Goal: Information Seeking & Learning: Learn about a topic

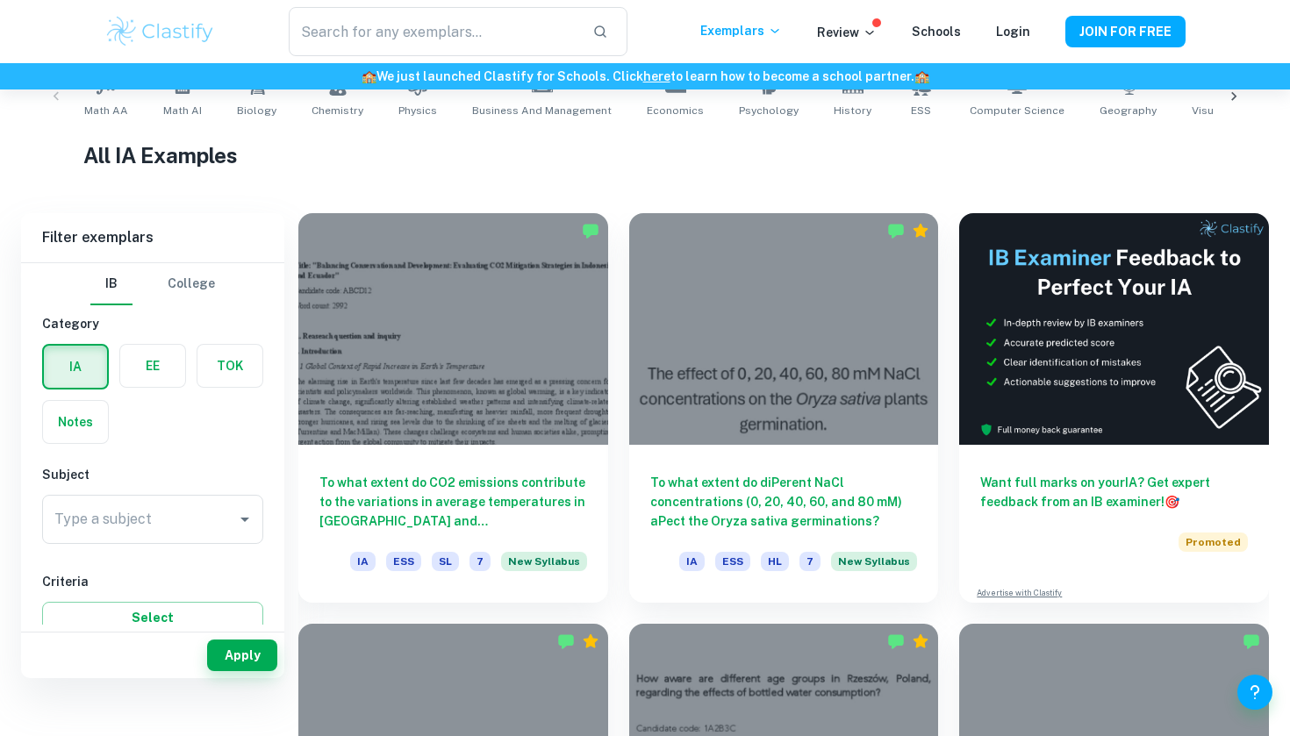
scroll to position [396, 0]
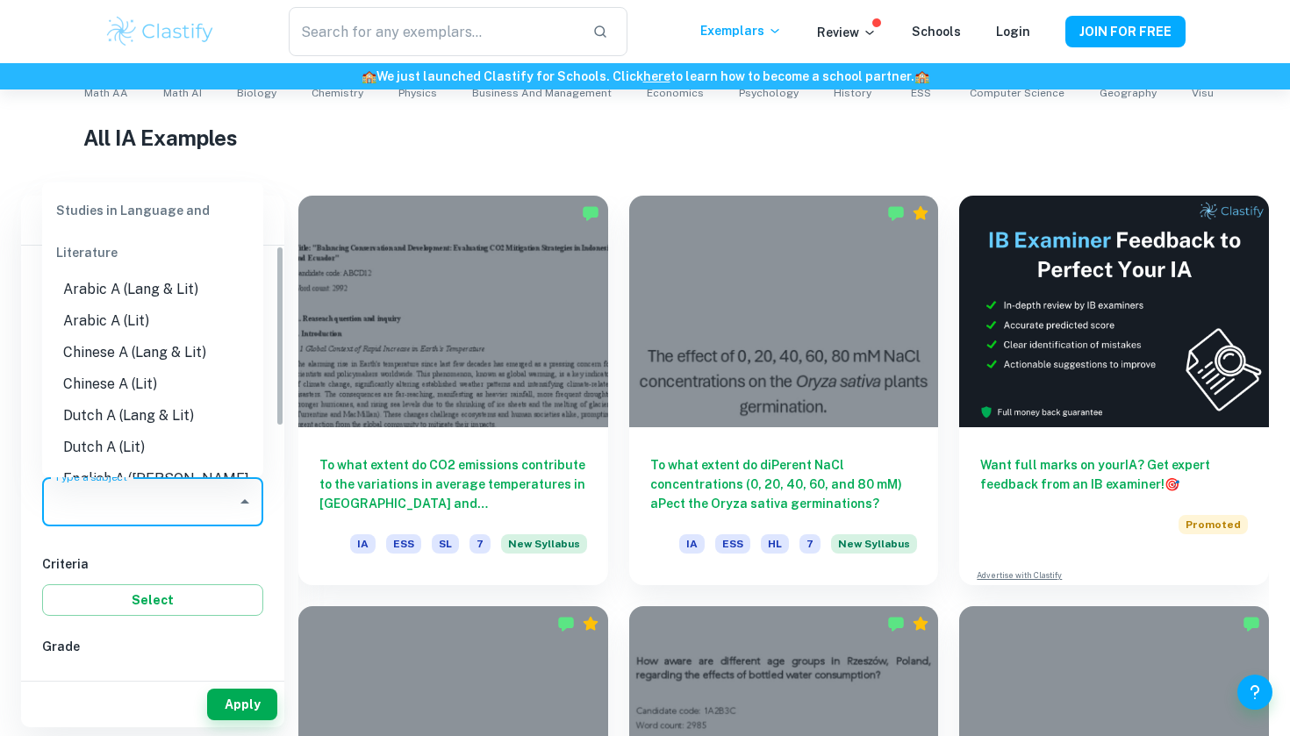
click at [167, 498] on input "Type a subject" at bounding box center [139, 501] width 179 height 33
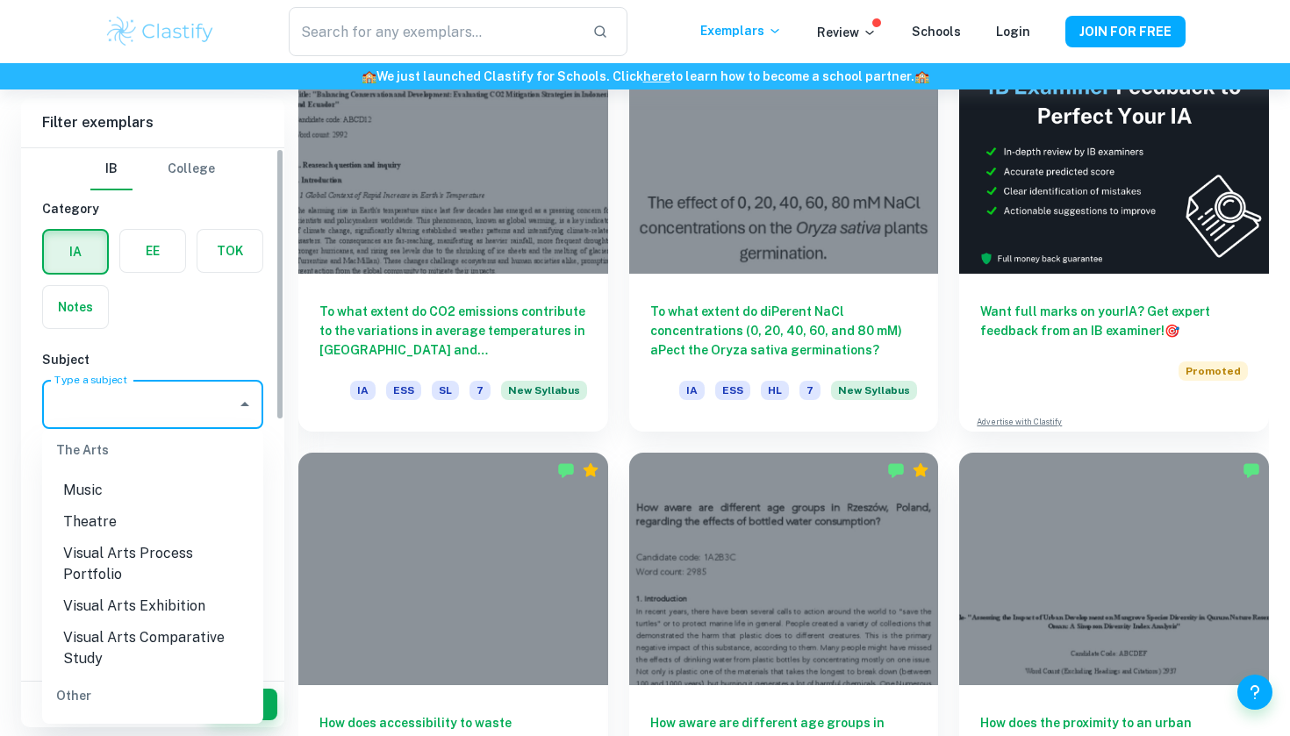
scroll to position [0, 0]
click at [121, 717] on li "ESS" at bounding box center [152, 733] width 221 height 32
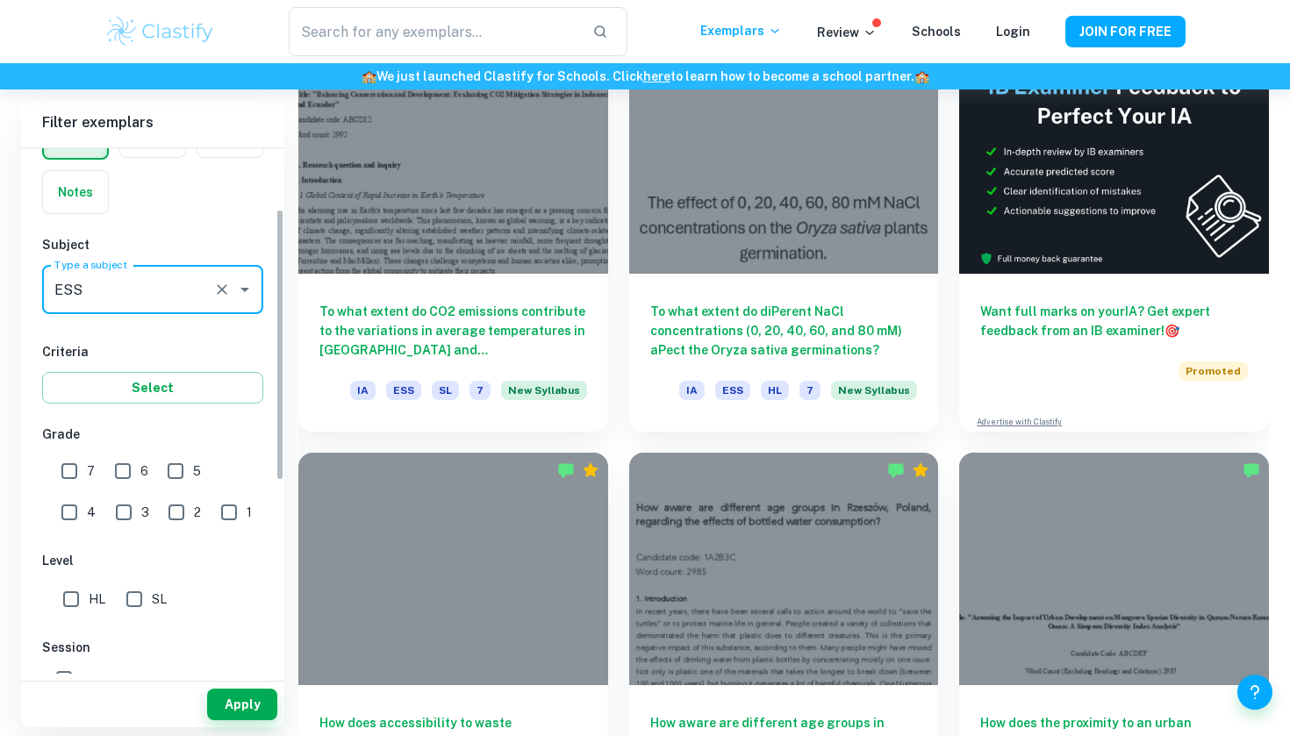
scroll to position [118, 0]
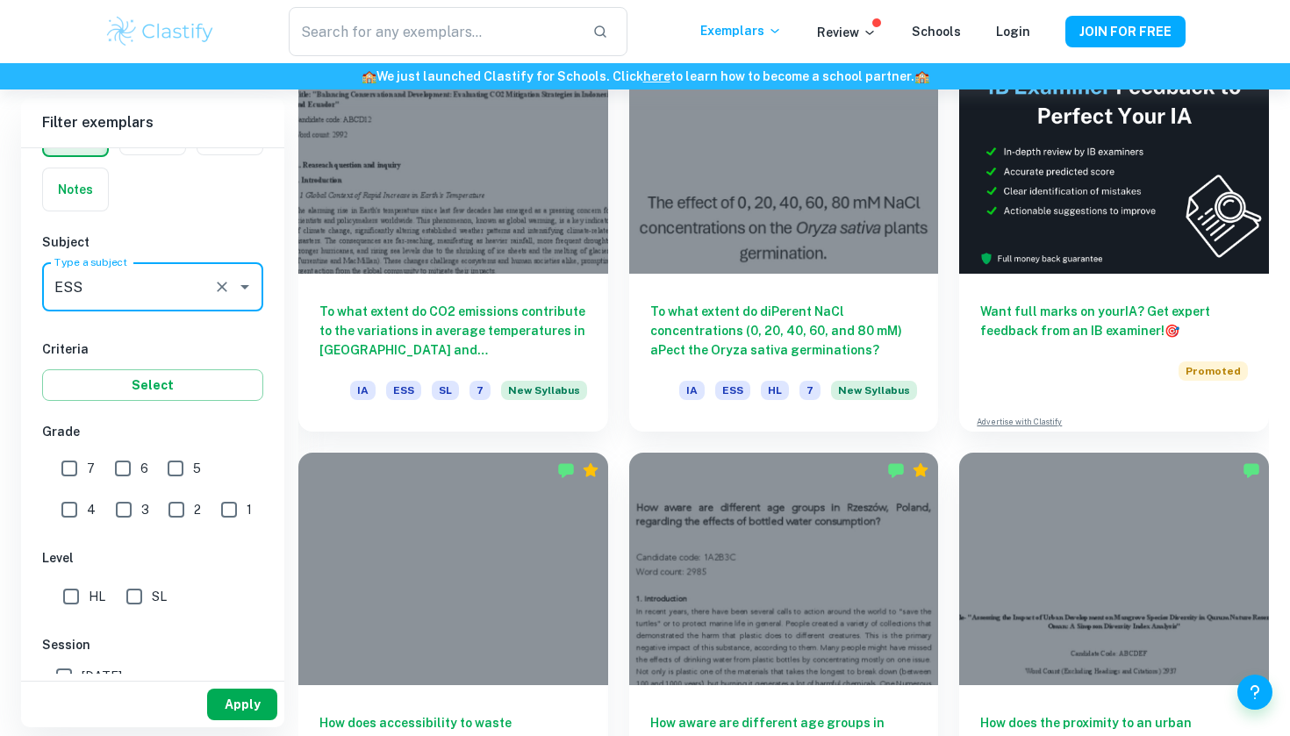
click at [245, 696] on button "Apply" at bounding box center [242, 705] width 70 height 32
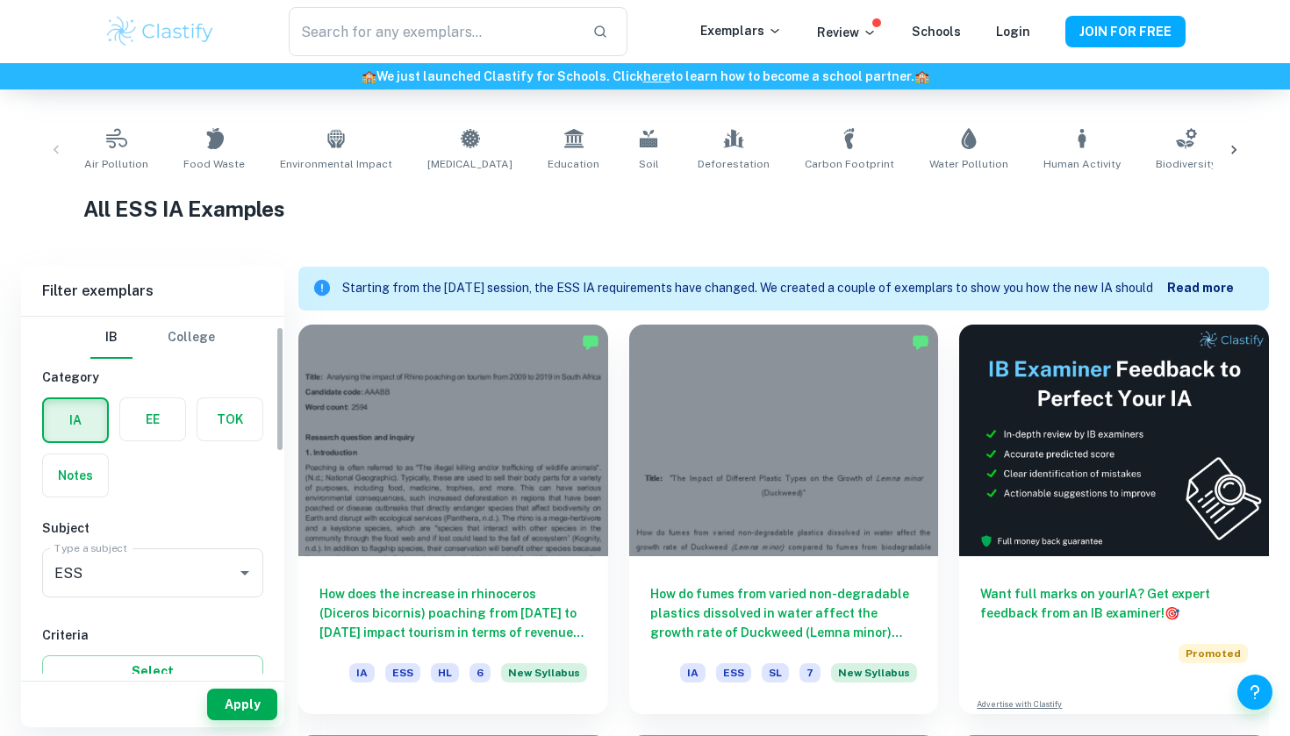
scroll to position [46, 0]
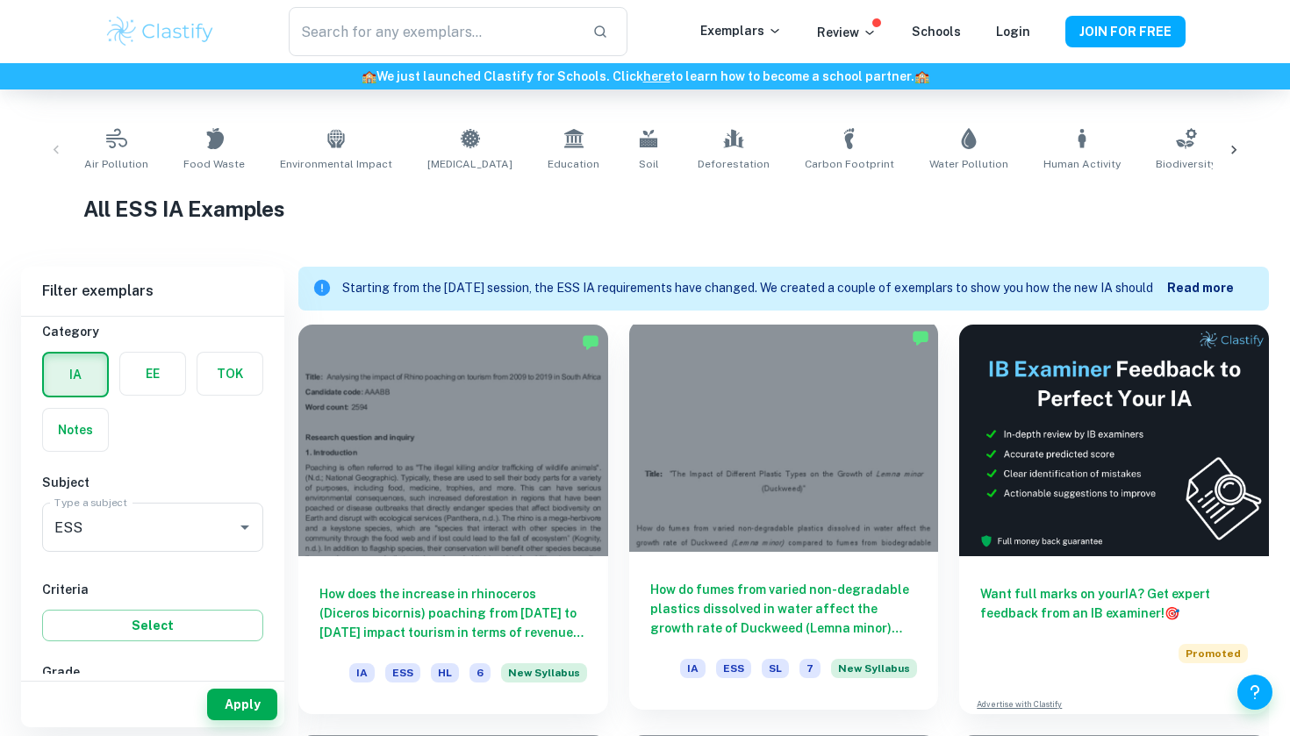
click at [795, 465] on div at bounding box center [784, 436] width 310 height 232
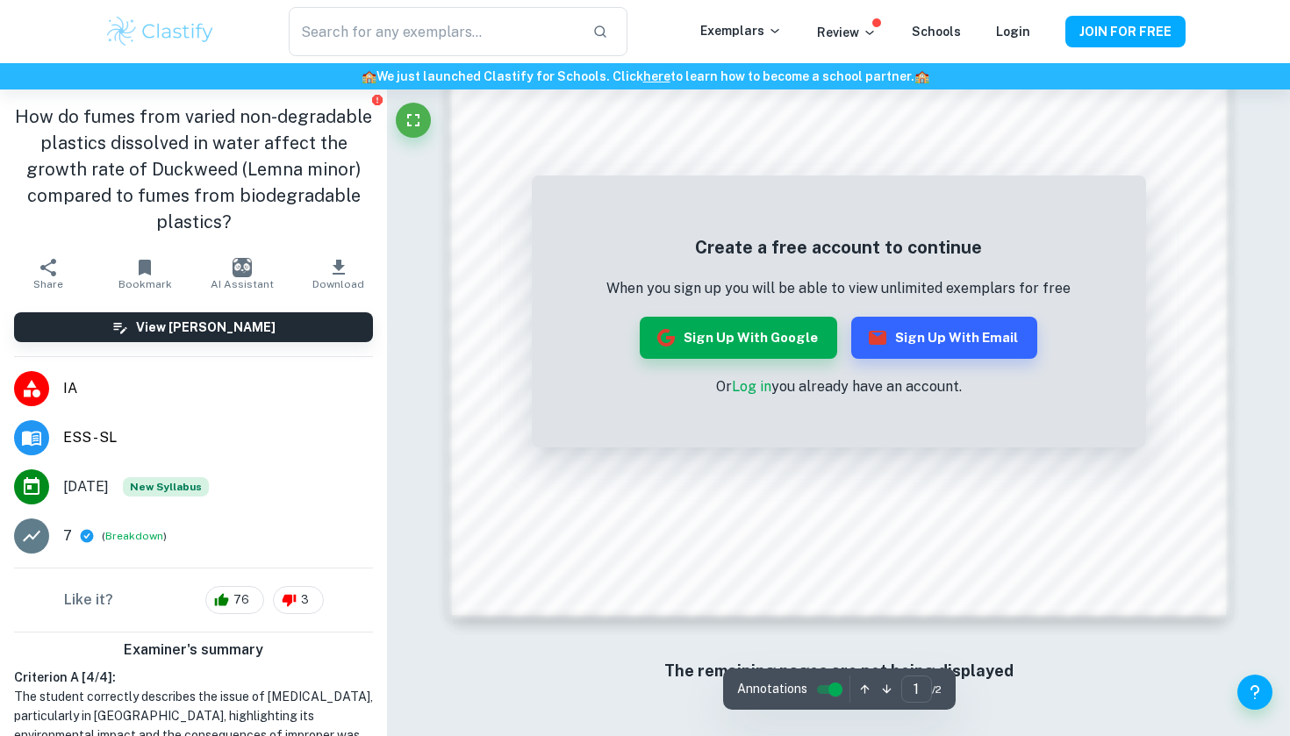
scroll to position [1503, 0]
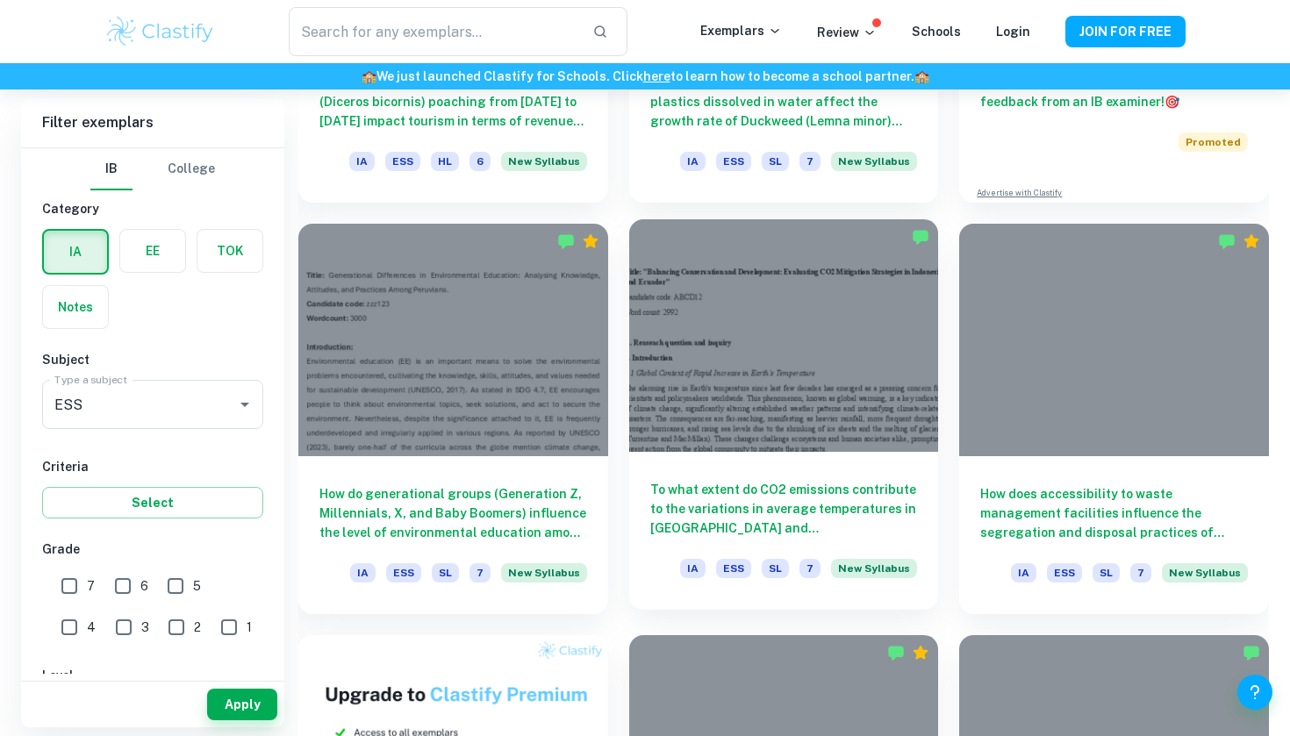
scroll to position [845, 0]
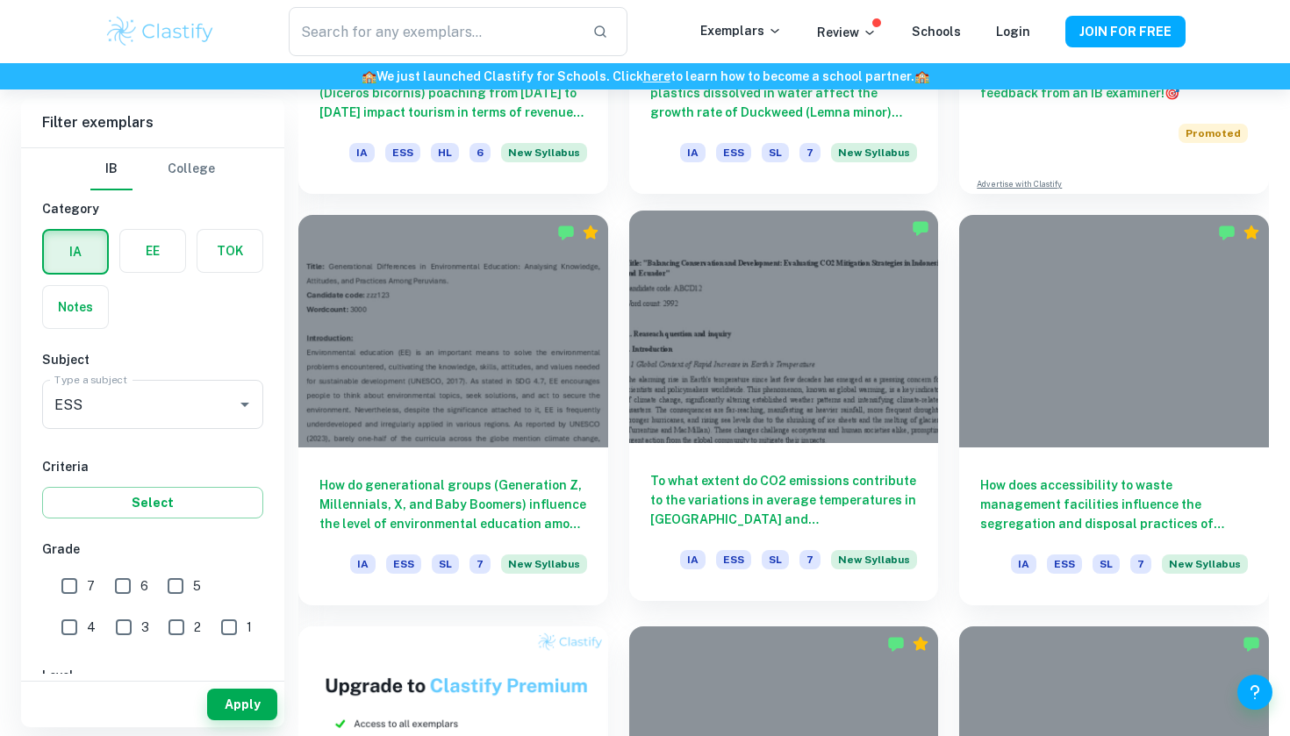
click at [852, 384] on div at bounding box center [784, 327] width 310 height 232
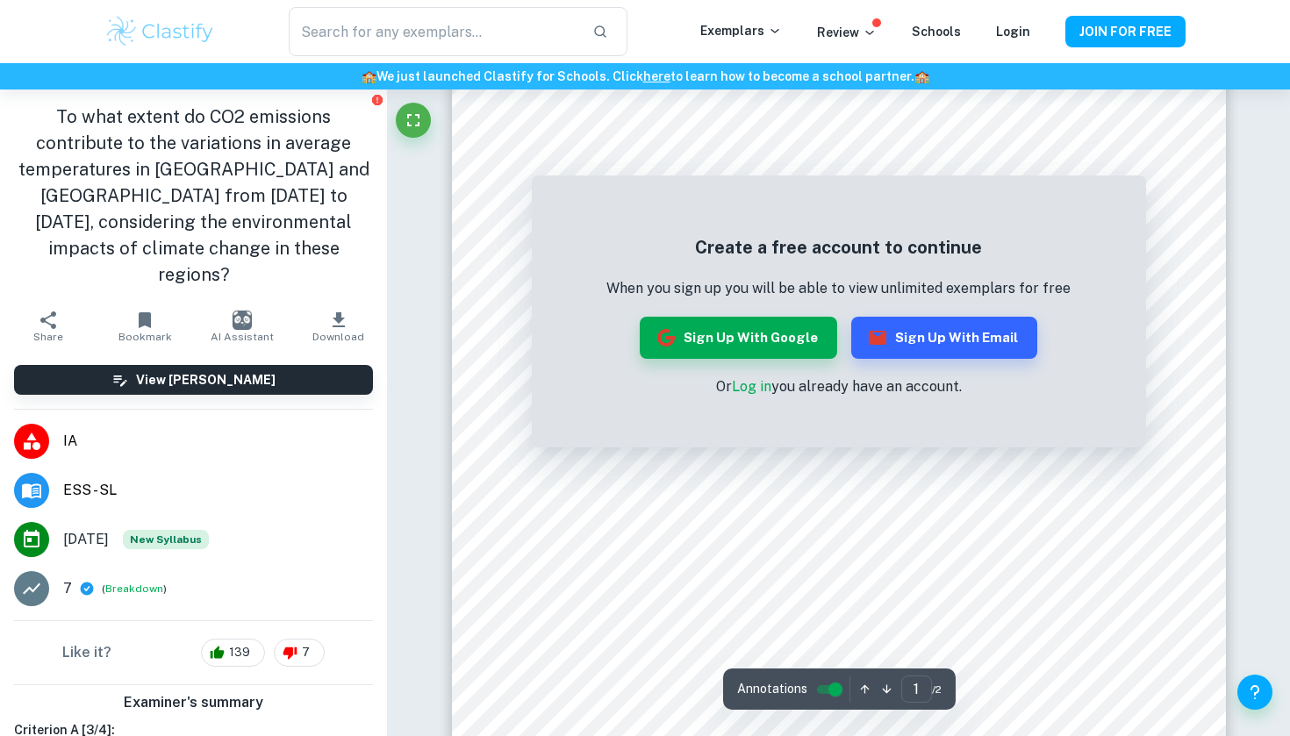
scroll to position [86, 0]
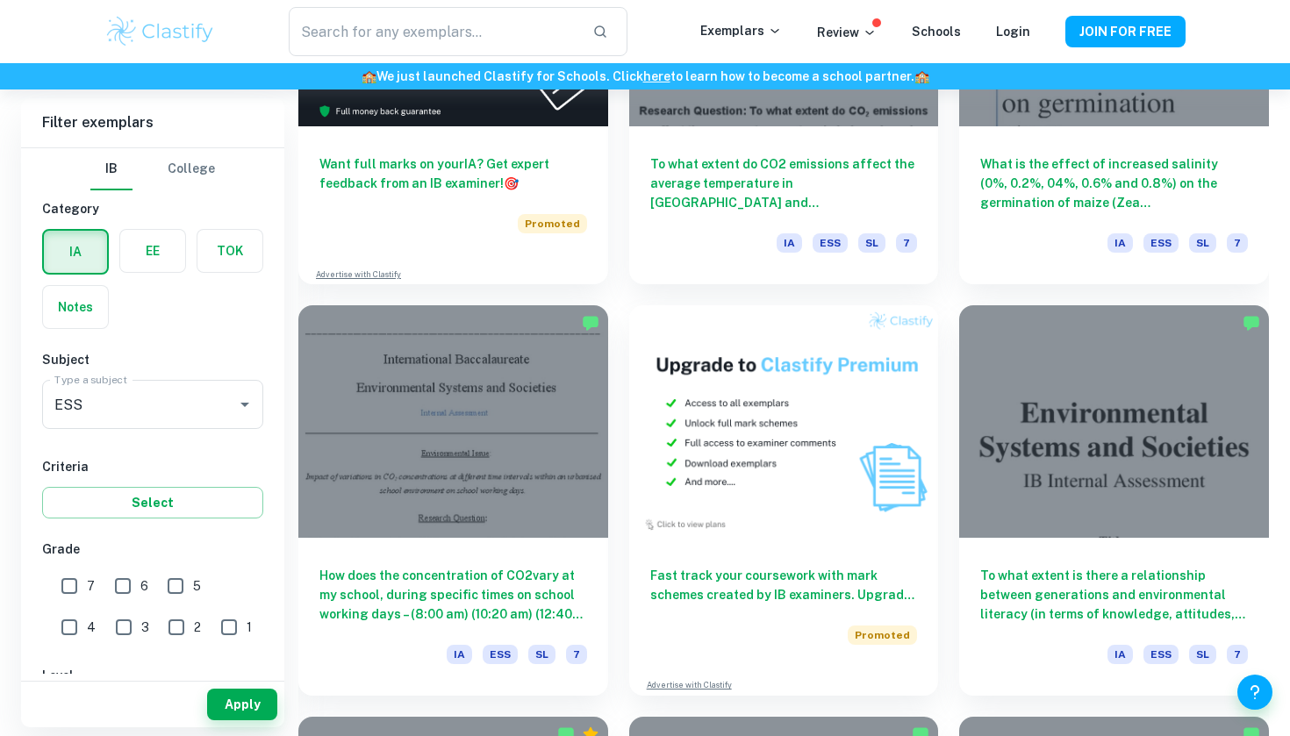
scroll to position [3225, 0]
